Goal: Information Seeking & Learning: Learn about a topic

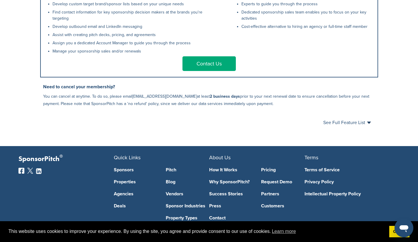
scroll to position [323, 0]
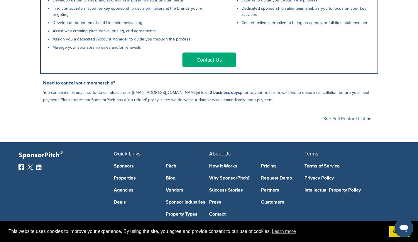
click at [370, 121] on span "See Full Feature List" at bounding box center [348, 119] width 48 height 5
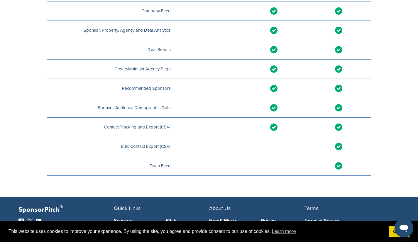
scroll to position [793, 0]
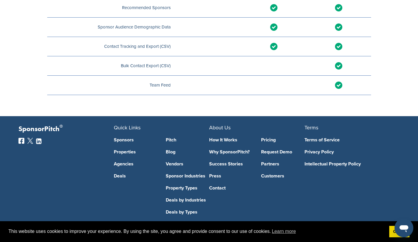
click at [127, 142] on link "Sponsors" at bounding box center [135, 140] width 43 height 5
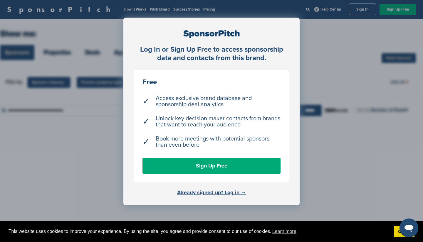
click at [339, 51] on div "Log In or Sign Up Free to access sponsorship data and contacts from this brand.…" at bounding box center [211, 136] width 423 height 272
